Goal: Information Seeking & Learning: Learn about a topic

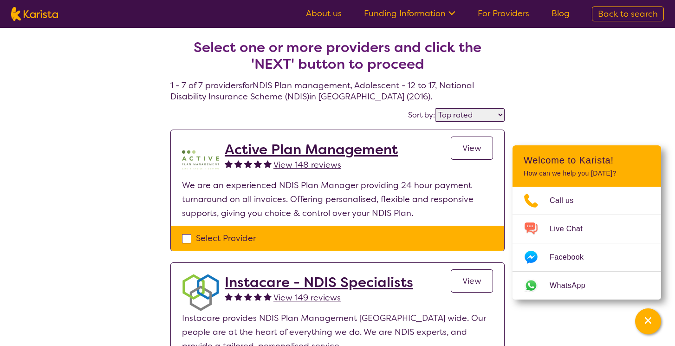
select select "by_score"
select select "NDIS Plan management"
select select "AS"
select select "NDIS"
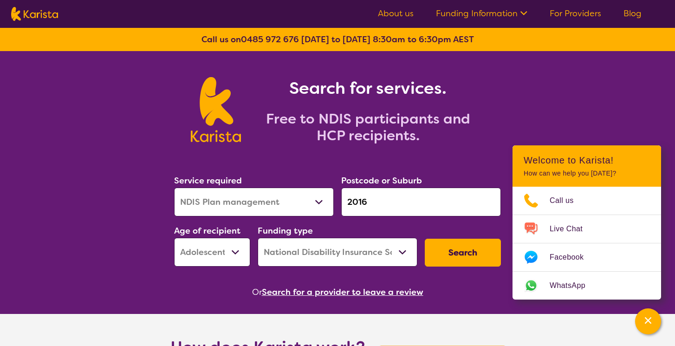
select select "EC"
click at [464, 251] on button "Search" at bounding box center [463, 253] width 76 height 28
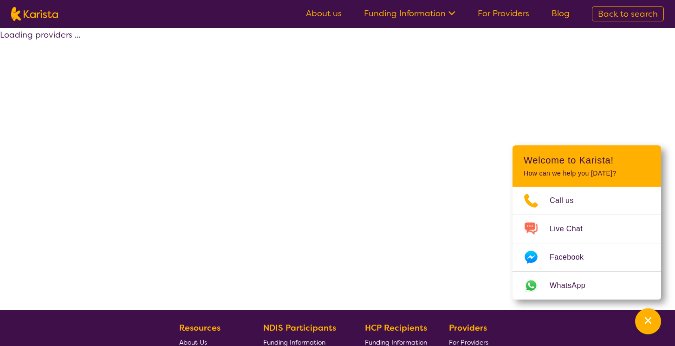
select select "by_score"
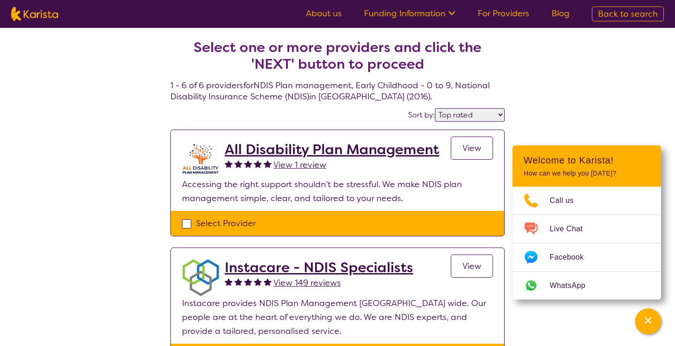
select select "NDIS Plan management"
select select "EC"
select select "NDIS"
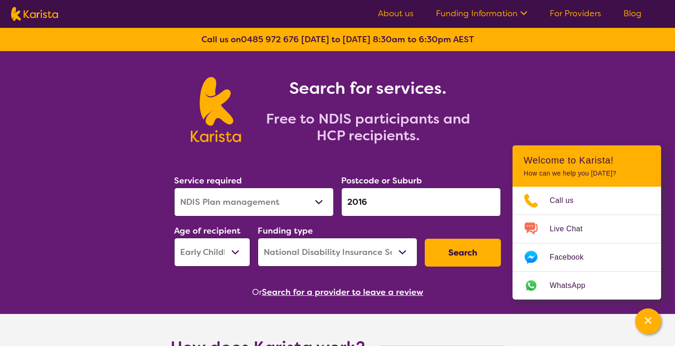
select select "AS"
click at [465, 253] on button "Search" at bounding box center [463, 253] width 76 height 28
select select "by_score"
